Goal: Navigation & Orientation: Find specific page/section

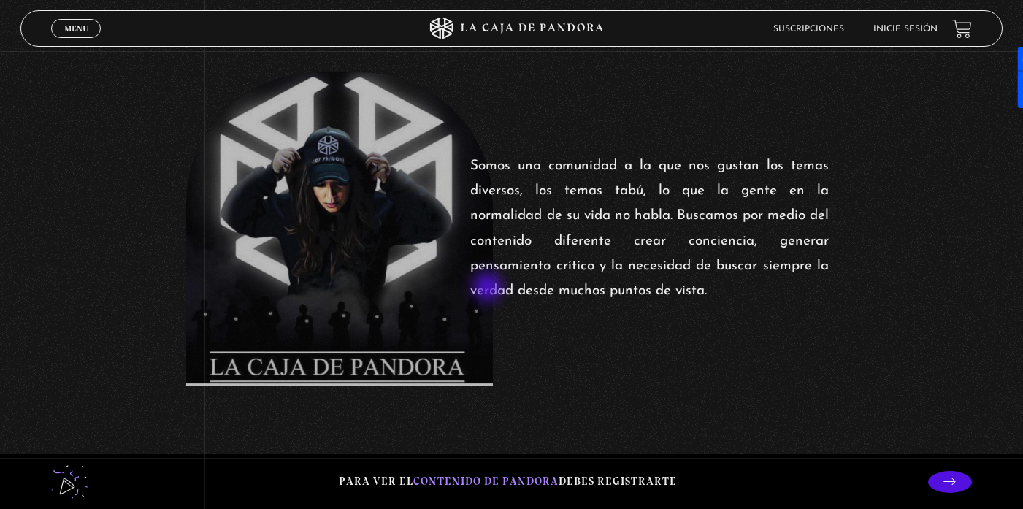
scroll to position [557, 0]
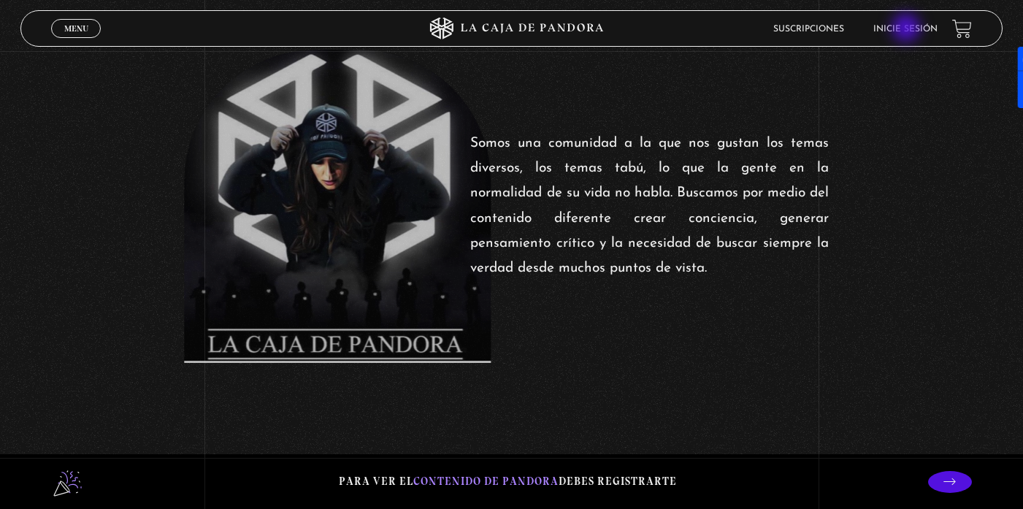
click at [908, 29] on link "Inicie sesión" at bounding box center [906, 29] width 64 height 9
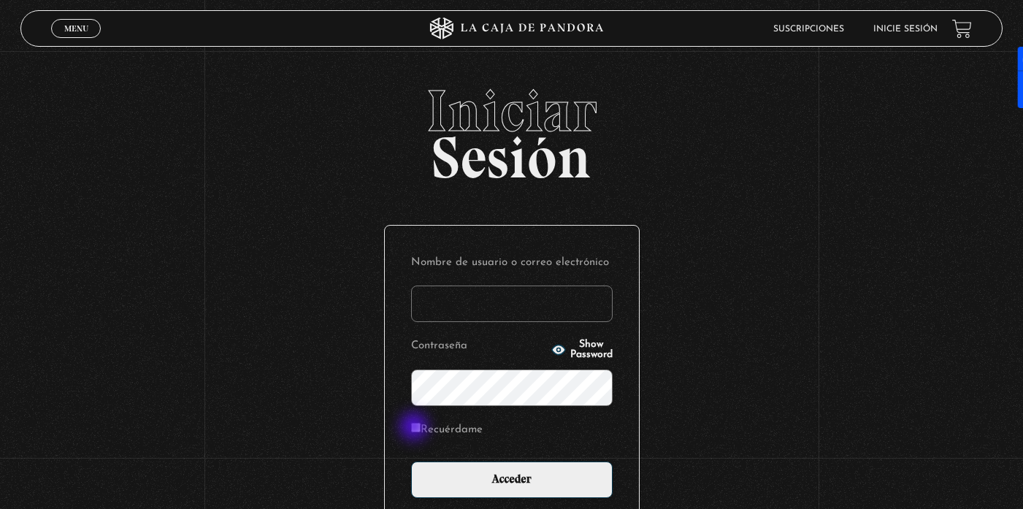
type input "david.rios@dailymotion.com"
click at [416, 428] on input "Recuérdame" at bounding box center [415, 427] width 9 height 9
checkbox input "true"
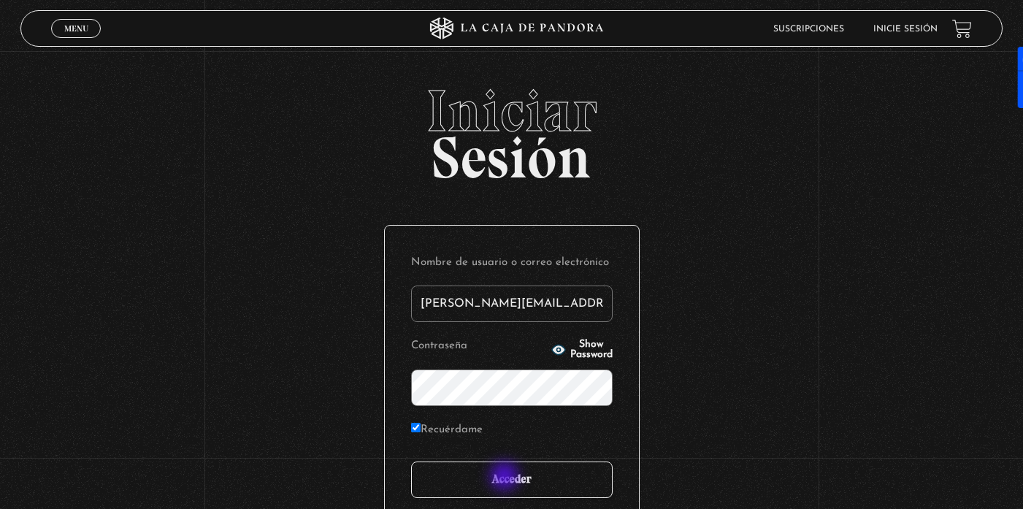
click at [506, 478] on input "Acceder" at bounding box center [512, 480] width 202 height 37
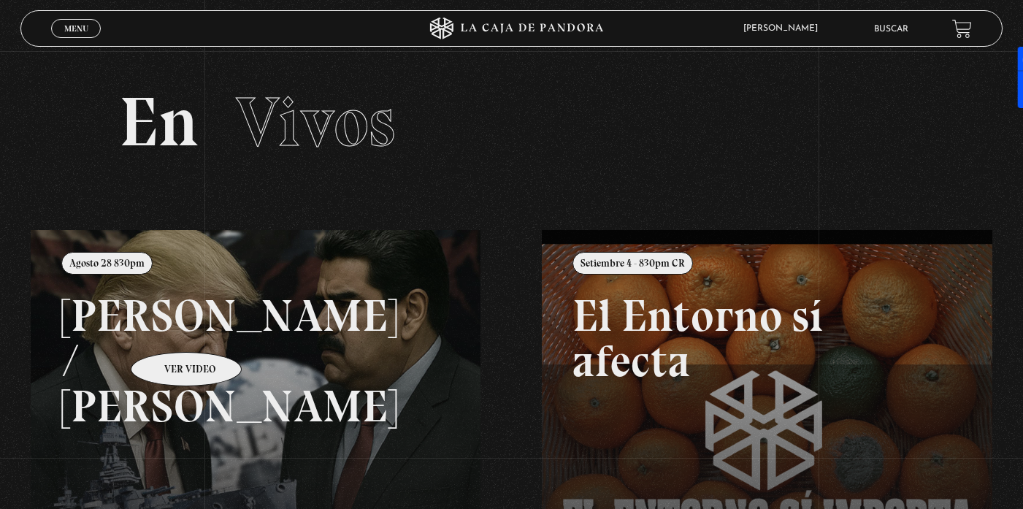
click at [167, 330] on link at bounding box center [542, 484] width 1023 height 509
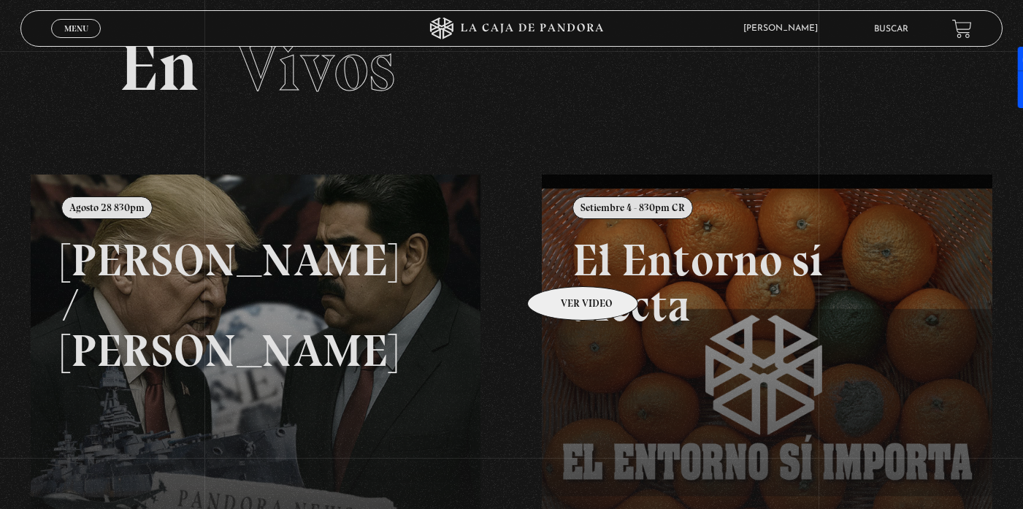
scroll to position [131, 0]
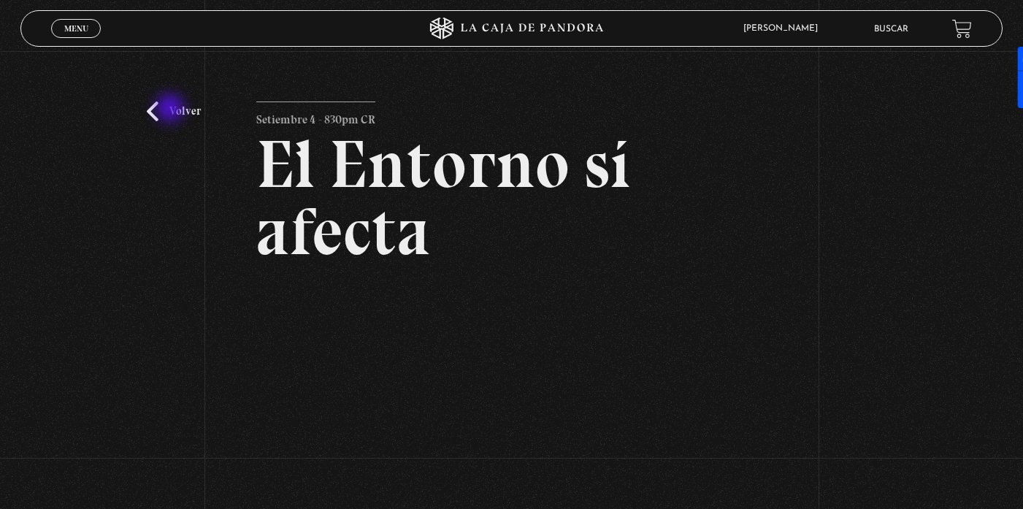
click at [172, 110] on link "Volver" at bounding box center [174, 112] width 54 height 20
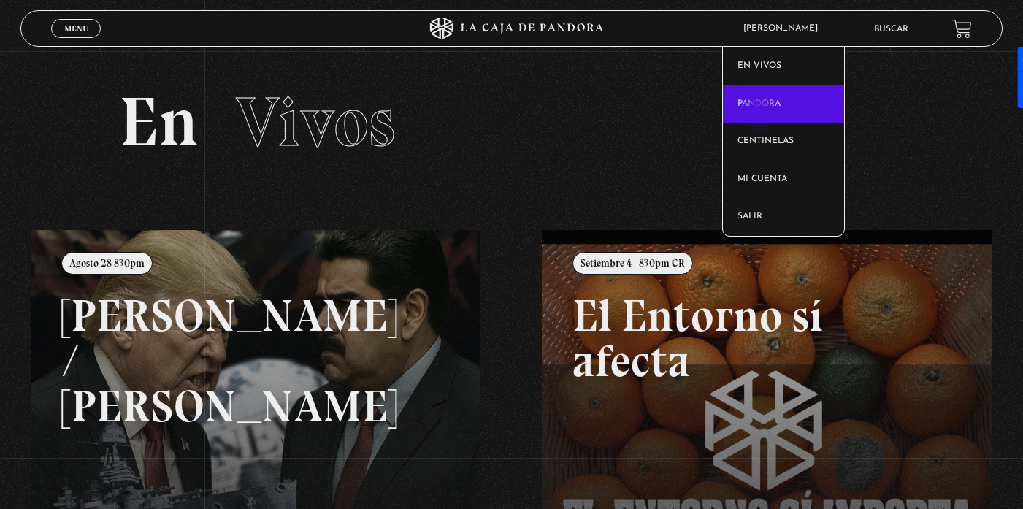
click at [761, 108] on link "Pandora" at bounding box center [783, 104] width 121 height 38
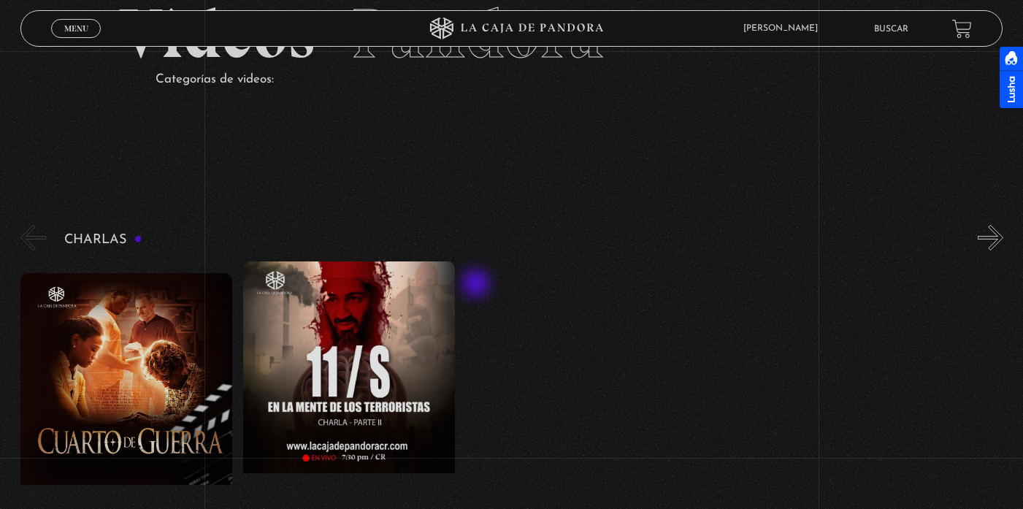
scroll to position [248, 0]
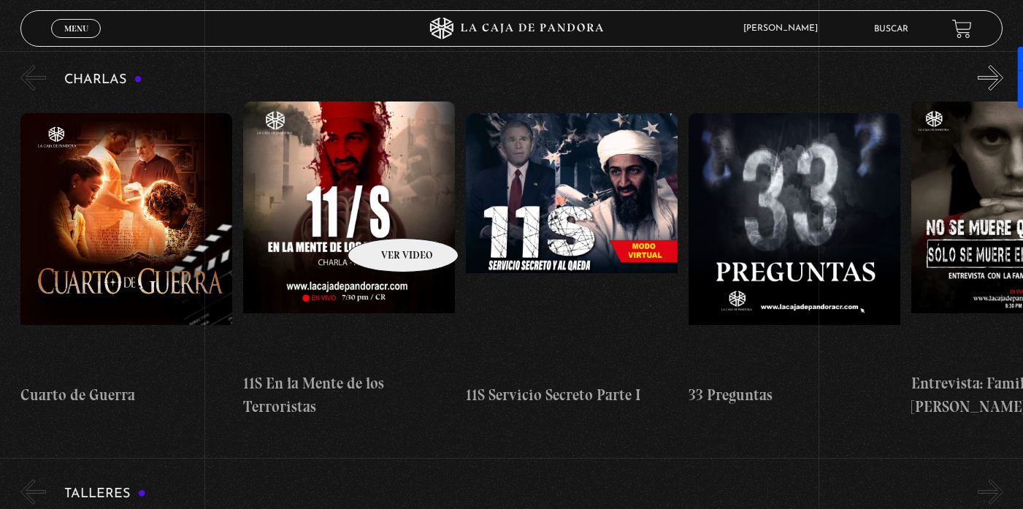
click at [384, 216] on figure at bounding box center [349, 233] width 212 height 263
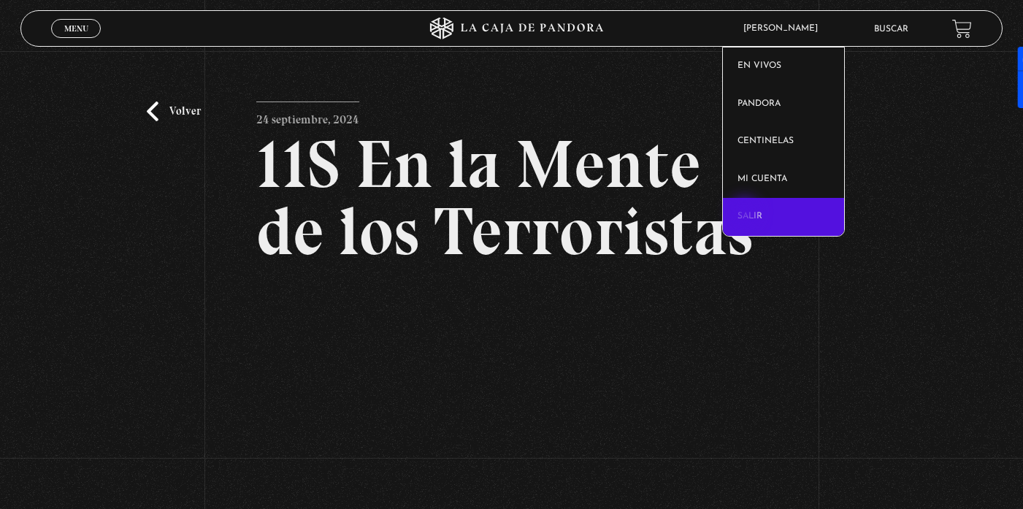
click at [747, 214] on link "Salir" at bounding box center [783, 217] width 121 height 38
